Goal: Check status: Check status

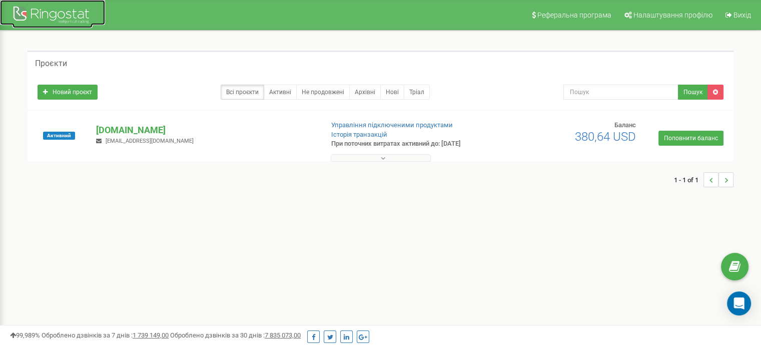
click at [20, 12] on div at bounding box center [53, 16] width 80 height 24
drag, startPoint x: 0, startPoint y: 0, endPoint x: 102, endPoint y: 127, distance: 162.7
click at [104, 127] on p "[DOMAIN_NAME]" at bounding box center [205, 130] width 219 height 13
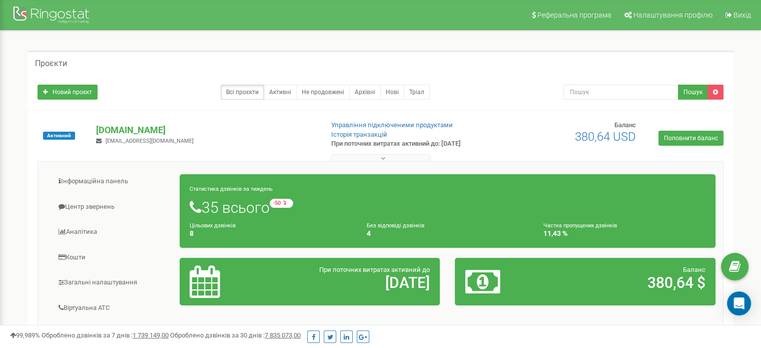
scroll to position [150, 0]
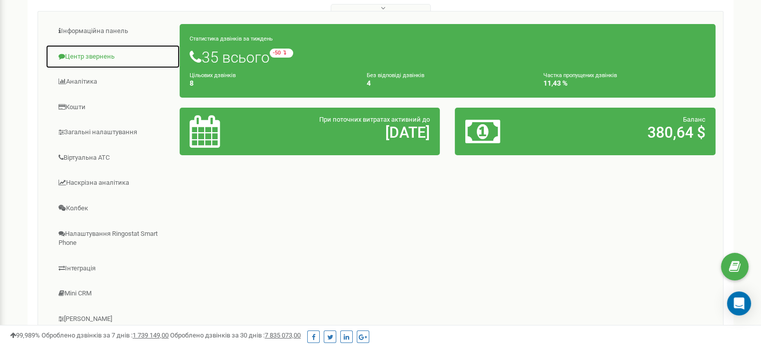
click at [80, 54] on link "Центр звернень" at bounding box center [113, 57] width 135 height 25
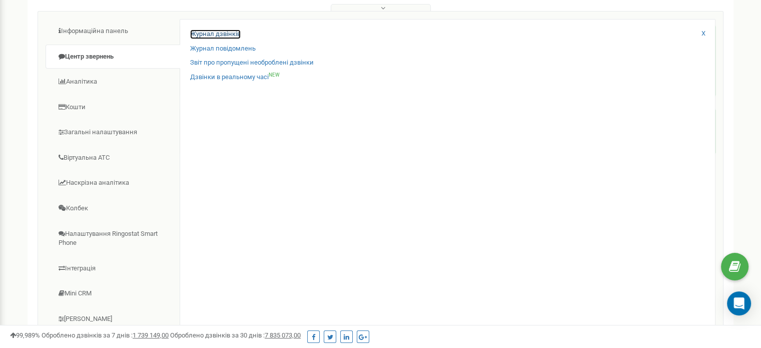
click at [216, 35] on link "Журнал дзвінків" at bounding box center [215, 35] width 51 height 10
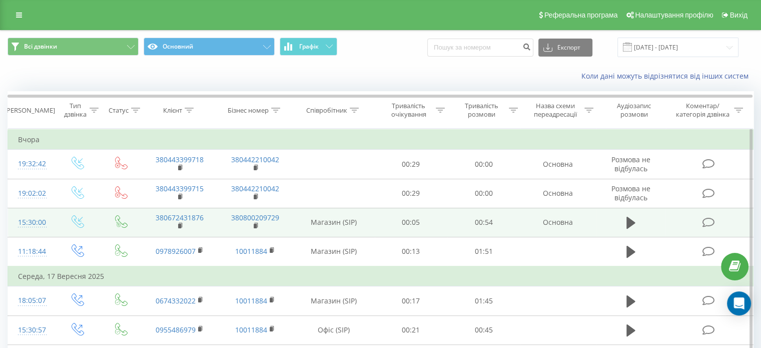
click at [732, 224] on td at bounding box center [710, 222] width 88 height 29
